Goal: Information Seeking & Learning: Check status

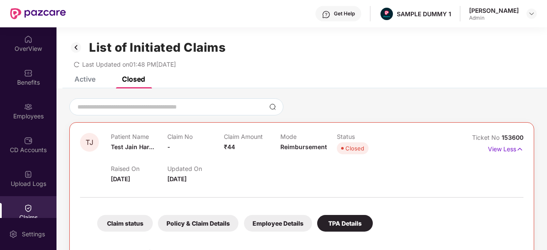
click at [36, 45] on div "OverView" at bounding box center [28, 48] width 56 height 9
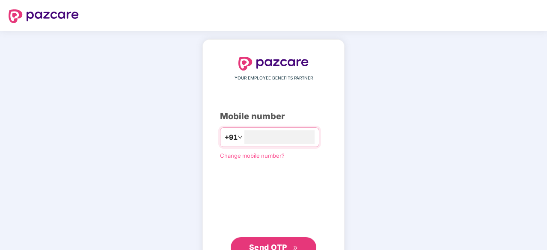
type input "**********"
click at [268, 244] on span "Send OTP" at bounding box center [268, 246] width 38 height 9
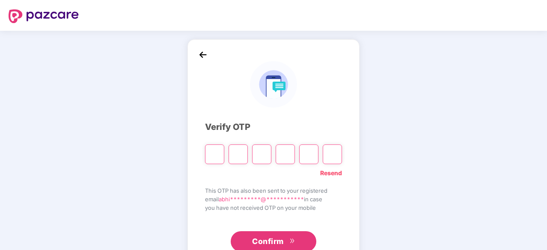
type input "*"
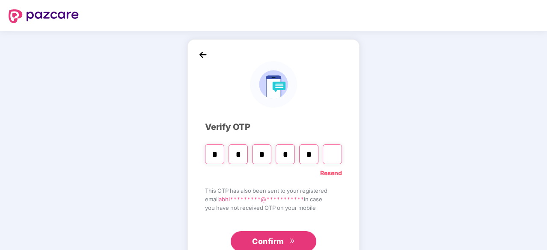
type input "*"
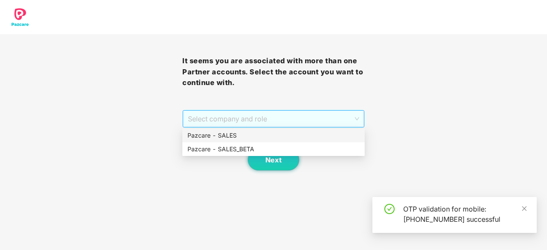
click at [294, 123] on span "Select company and role" at bounding box center [273, 119] width 171 height 16
click at [267, 139] on div "Pazcare - SALES" at bounding box center [273, 135] width 172 height 9
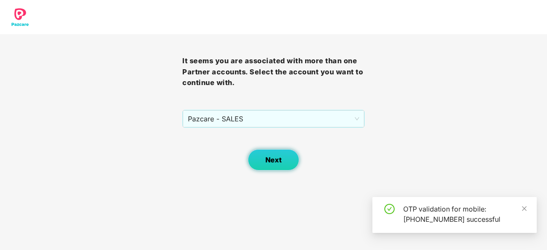
click at [263, 161] on button "Next" at bounding box center [273, 159] width 51 height 21
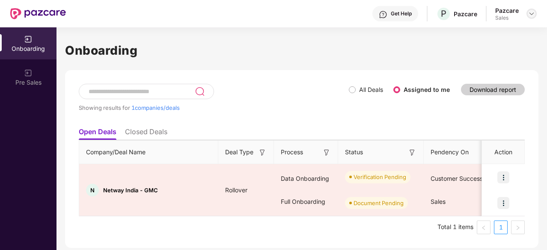
click at [532, 10] on img at bounding box center [531, 13] width 7 height 7
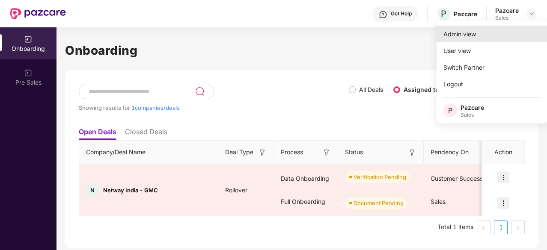
click at [504, 35] on div "Admin view" at bounding box center [491, 34] width 111 height 17
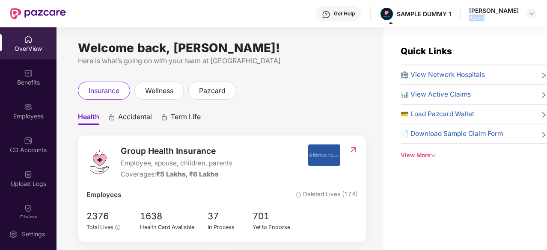
drag, startPoint x: 498, startPoint y: 18, endPoint x: 473, endPoint y: 19, distance: 24.8
click at [473, 19] on div "Get Help SAMPLE DUMMY 1 [PERSON_NAME] Admin" at bounding box center [301, 13] width 470 height 27
drag, startPoint x: 458, startPoint y: 13, endPoint x: 439, endPoint y: 14, distance: 19.7
click at [439, 14] on div "Get Help SAMPLE DUMMY 1 [PERSON_NAME] Admin" at bounding box center [301, 13] width 470 height 27
click at [355, 12] on div "Get Help" at bounding box center [344, 13] width 21 height 7
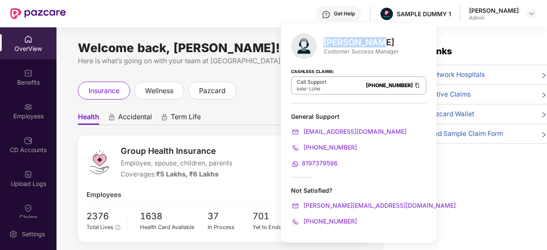
drag, startPoint x: 377, startPoint y: 41, endPoint x: 325, endPoint y: 45, distance: 51.9
click at [325, 45] on div "[PERSON_NAME]" at bounding box center [360, 42] width 75 height 10
drag, startPoint x: 339, startPoint y: 87, endPoint x: 393, endPoint y: 84, distance: 54.4
click at [393, 84] on div "Call Support 8AM - 11PM [PHONE_NUMBER]" at bounding box center [358, 86] width 135 height 18
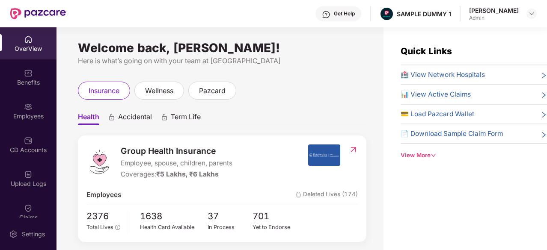
click at [253, 112] on ul "Health Accidental Term Life" at bounding box center [222, 116] width 288 height 17
click at [169, 88] on span "wellness" at bounding box center [159, 91] width 28 height 11
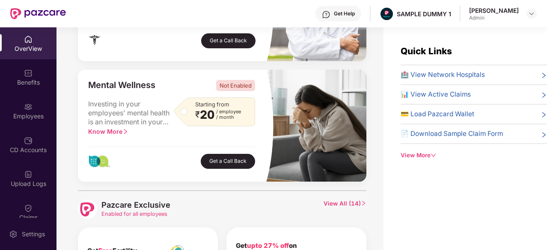
scroll to position [384, 0]
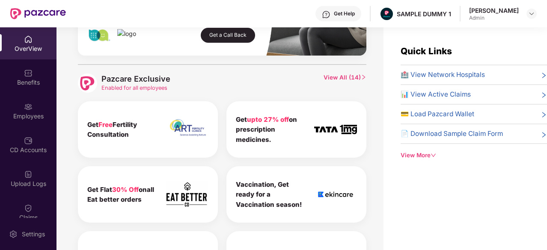
click at [342, 77] on span "View All ( 14 )" at bounding box center [344, 83] width 43 height 19
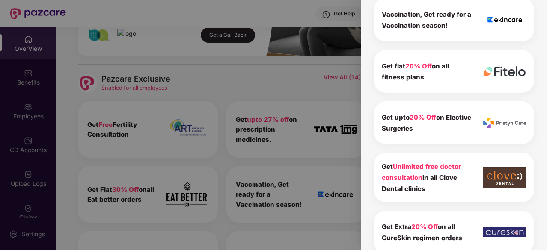
scroll to position [254, 0]
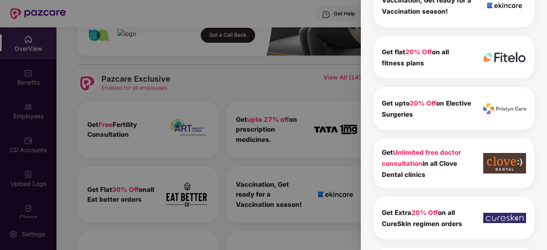
drag, startPoint x: 431, startPoint y: 170, endPoint x: 374, endPoint y: 152, distance: 60.1
click at [374, 152] on div "Get Unlimited free doctor consultation in all Clove Dental clinics" at bounding box center [453, 164] width 160 height 50
click at [367, 186] on div "Pazcare Exclusive 14 To view the details of exclusives benefits please switch t…" at bounding box center [454, 125] width 186 height 250
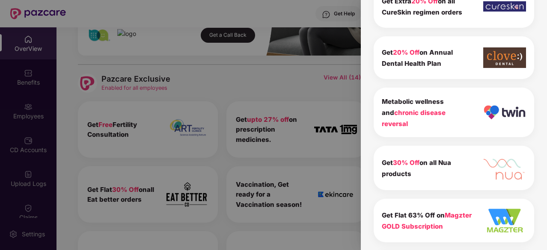
scroll to position [0, 0]
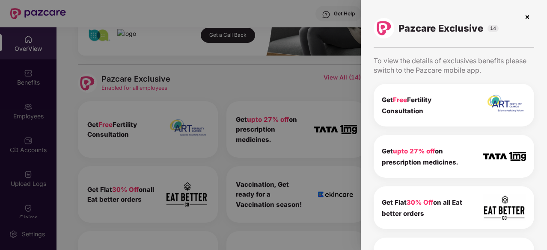
click at [525, 18] on img at bounding box center [527, 17] width 14 height 14
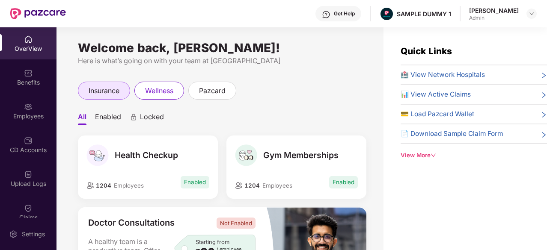
click at [110, 94] on span "insurance" at bounding box center [104, 91] width 31 height 11
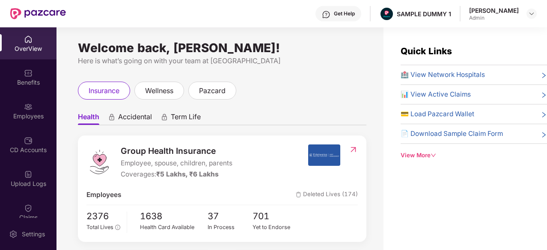
scroll to position [40, 0]
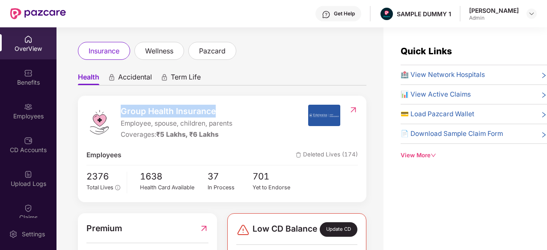
drag, startPoint x: 223, startPoint y: 108, endPoint x: 116, endPoint y: 109, distance: 106.5
click at [116, 109] on div "Group Health Insurance Employee, spouse, children, parents Coverages: ₹5 Lakhs,…" at bounding box center [196, 122] width 221 height 35
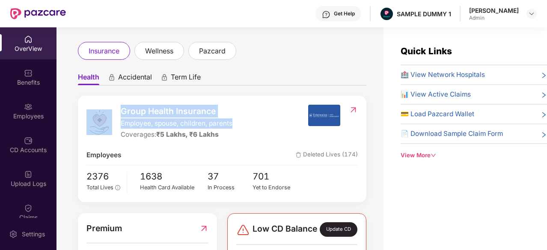
drag, startPoint x: 237, startPoint y: 126, endPoint x: 114, endPoint y: 124, distance: 122.8
click at [114, 124] on div "Group Health Insurance Employee, spouse, children, parents Coverages: ₹5 Lakhs,…" at bounding box center [196, 122] width 221 height 35
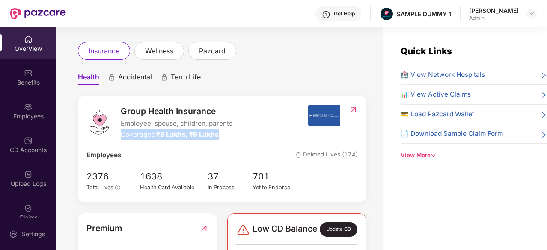
drag, startPoint x: 233, startPoint y: 136, endPoint x: 117, endPoint y: 132, distance: 115.5
click at [117, 132] on div "Group Health Insurance Employee, spouse, children, parents Coverages: ₹5 Lakhs,…" at bounding box center [196, 122] width 221 height 35
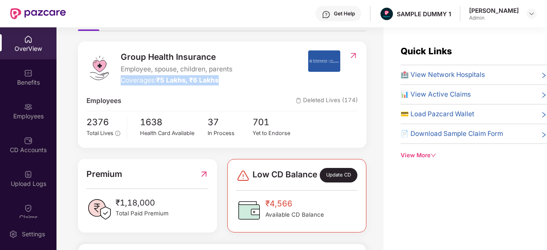
scroll to position [94, 0]
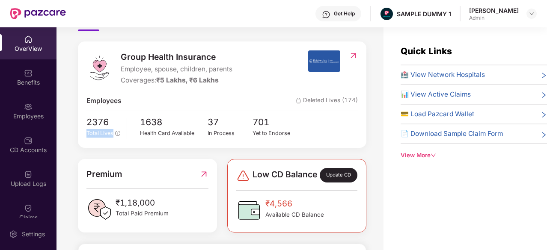
drag, startPoint x: 116, startPoint y: 127, endPoint x: 127, endPoint y: 128, distance: 11.6
click at [127, 128] on div "2376 Total Lives 1638 Health Card Available 37 In Process 701 Yet to Endorse" at bounding box center [221, 127] width 271 height 24
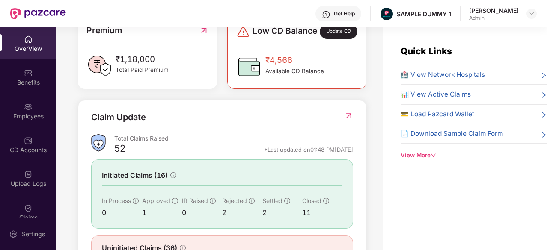
scroll to position [252, 0]
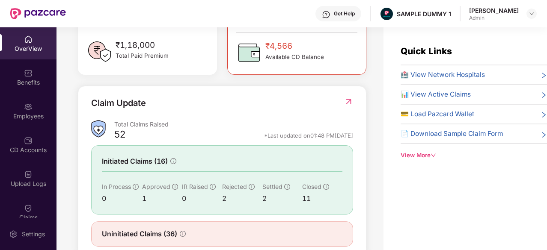
drag, startPoint x: 107, startPoint y: 131, endPoint x: 112, endPoint y: 130, distance: 4.3
click at [112, 130] on div at bounding box center [102, 129] width 23 height 18
click at [28, 76] on img at bounding box center [28, 73] width 9 height 9
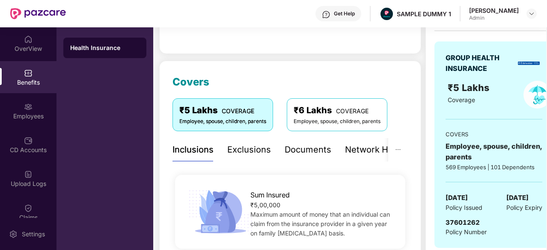
scroll to position [166, 0]
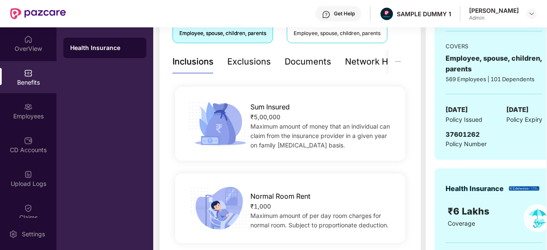
click at [249, 56] on div "Exclusions" at bounding box center [249, 61] width 44 height 13
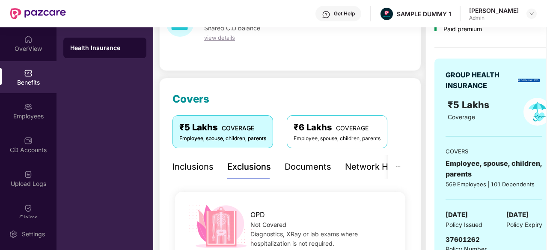
scroll to position [61, 0]
click at [298, 175] on div "Documents" at bounding box center [307, 167] width 47 height 24
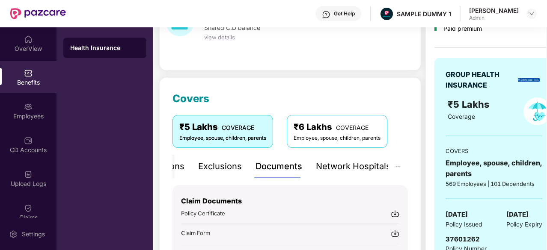
scroll to position [106, 0]
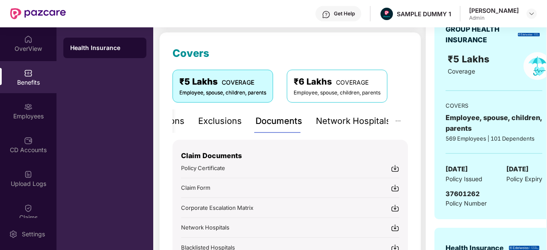
click at [395, 169] on img at bounding box center [394, 168] width 9 height 9
click at [377, 119] on div "Network Hospitals" at bounding box center [353, 121] width 75 height 13
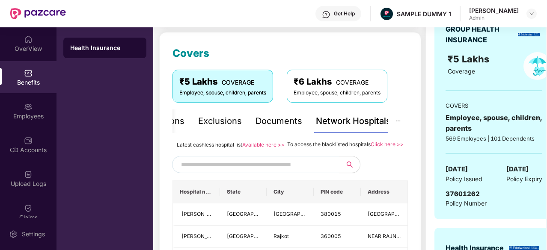
click at [241, 165] on span at bounding box center [255, 164] width 167 height 17
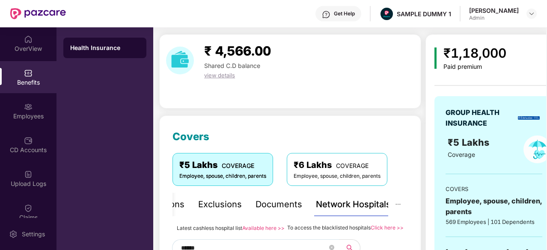
scroll to position [79, 0]
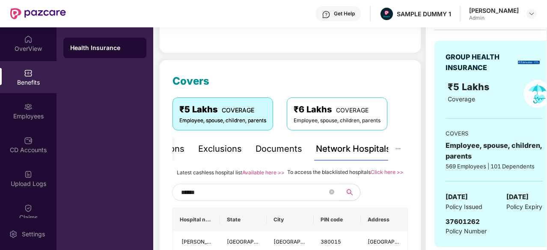
click at [202, 199] on input "******" at bounding box center [254, 192] width 146 height 13
type input "*"
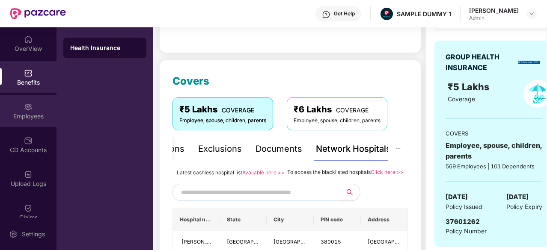
click at [20, 117] on div "Employees" at bounding box center [28, 116] width 56 height 9
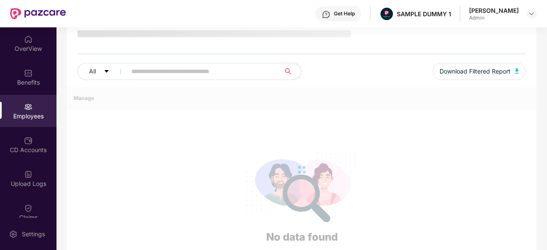
scroll to position [0, 0]
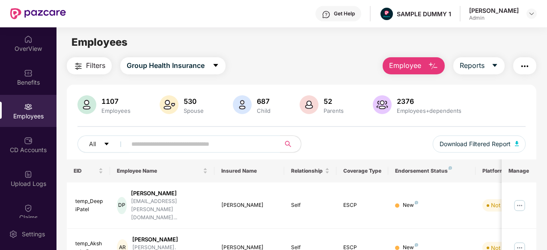
click at [433, 69] on img "button" at bounding box center [433, 66] width 10 height 10
click at [504, 64] on button "Reports" at bounding box center [478, 65] width 51 height 17
click at [525, 62] on img "button" at bounding box center [524, 66] width 10 height 10
click at [33, 140] on div "CD Accounts" at bounding box center [28, 145] width 56 height 32
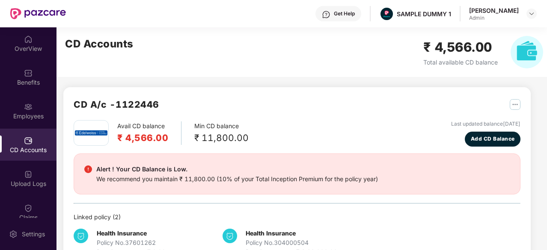
click at [166, 100] on div "CD A/c - 1122446" at bounding box center [297, 109] width 446 height 23
drag, startPoint x: 166, startPoint y: 100, endPoint x: 69, endPoint y: 106, distance: 97.3
click at [69, 106] on div "CD A/c - 1122446 Avail CD balance ₹ 4,566.00 Min CD balance ₹ 11,800.00 Last up…" at bounding box center [296, 177] width 467 height 180
drag, startPoint x: 165, startPoint y: 136, endPoint x: 120, endPoint y: 137, distance: 44.9
click at [120, 137] on h2 "₹ 4,566.00" at bounding box center [142, 138] width 51 height 14
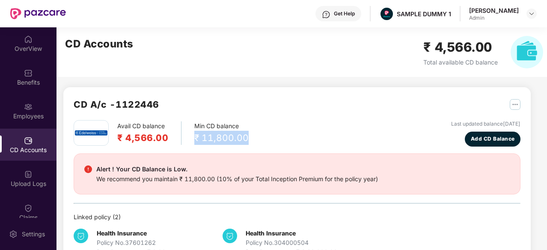
drag, startPoint x: 245, startPoint y: 140, endPoint x: 187, endPoint y: 137, distance: 58.3
click at [187, 137] on div "Avail CD balance ₹ 4,566.00 Min CD balance ₹ 11,800.00 Last updated balance [DA…" at bounding box center [297, 133] width 446 height 27
click at [485, 141] on span "Add CD Balance" at bounding box center [492, 139] width 44 height 8
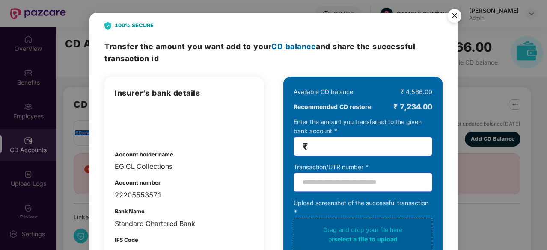
click at [454, 17] on img "Close" at bounding box center [454, 17] width 24 height 24
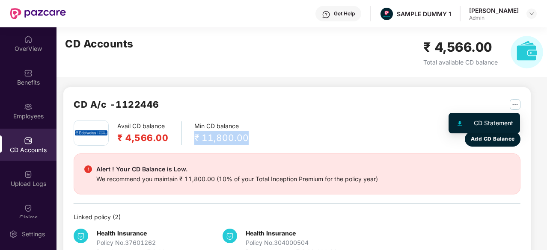
click at [514, 103] on img "button" at bounding box center [514, 104] width 11 height 11
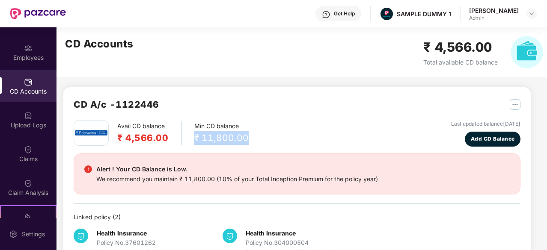
scroll to position [60, 0]
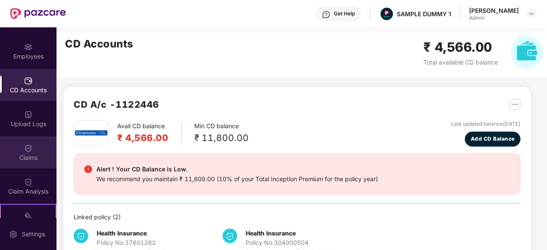
click at [30, 153] on div "Claims" at bounding box center [28, 152] width 56 height 32
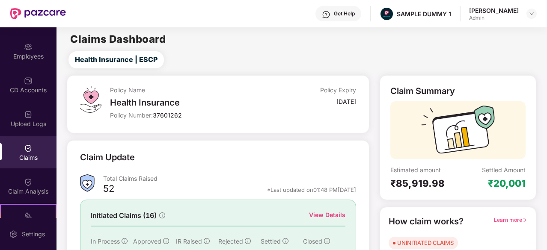
scroll to position [61, 0]
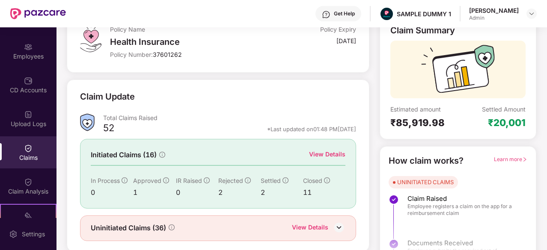
click at [341, 155] on div "View Details" at bounding box center [327, 154] width 36 height 9
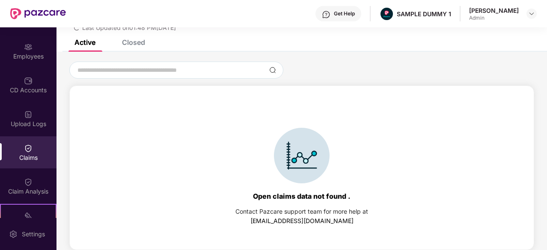
scroll to position [37, 0]
click at [133, 44] on div "Closed" at bounding box center [133, 42] width 23 height 9
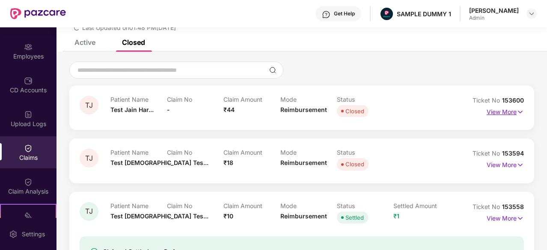
click at [497, 110] on p "View More" at bounding box center [504, 111] width 37 height 12
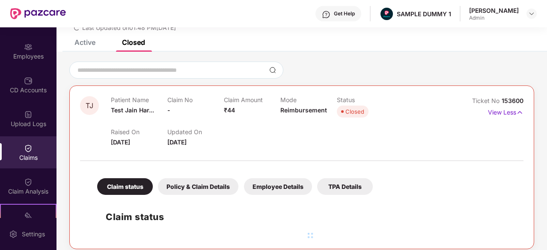
scroll to position [157, 0]
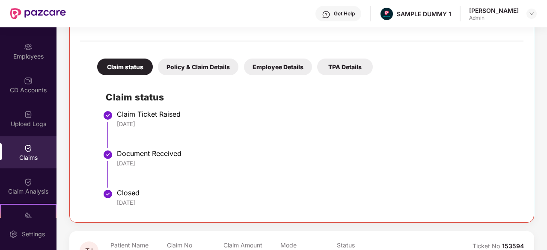
click at [192, 65] on div "Policy & Claim Details" at bounding box center [198, 67] width 80 height 17
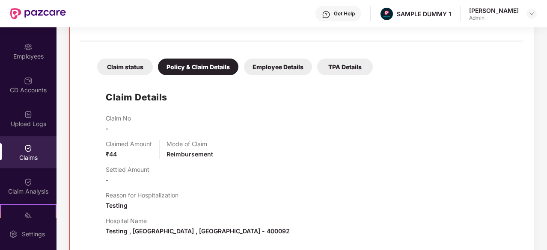
scroll to position [191, 0]
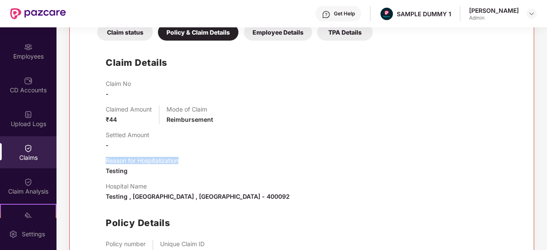
drag, startPoint x: 182, startPoint y: 158, endPoint x: 98, endPoint y: 160, distance: 83.4
click at [98, 160] on div "Claim Details Claim No - Claimed Amount ₹44 Mode of Claim Reimbursement Settled…" at bounding box center [302, 168] width 426 height 247
drag, startPoint x: 149, startPoint y: 184, endPoint x: 103, endPoint y: 186, distance: 45.8
click at [103, 186] on div "Claim Details Claim No - Claimed Amount ₹44 Mode of Claim Reimbursement Settled…" at bounding box center [302, 168] width 426 height 247
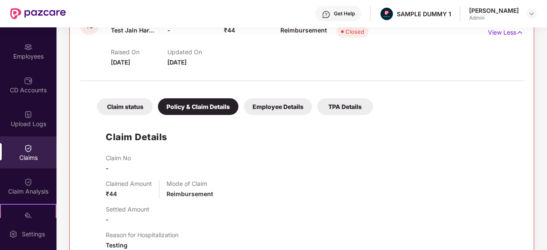
click at [271, 100] on div "Employee Details" at bounding box center [278, 106] width 68 height 17
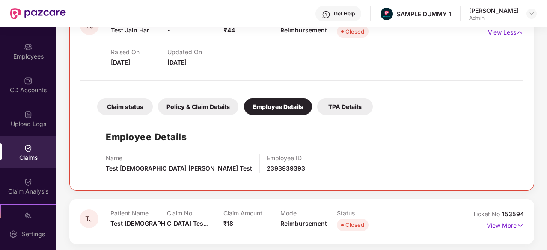
click at [343, 99] on div "TPA Details" at bounding box center [345, 106] width 56 height 17
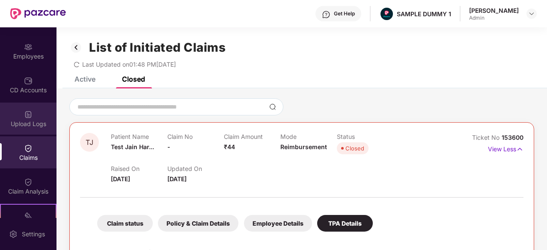
scroll to position [0, 0]
